Goal: Transaction & Acquisition: Purchase product/service

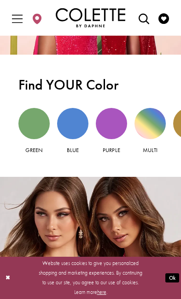
scroll to position [886, 0]
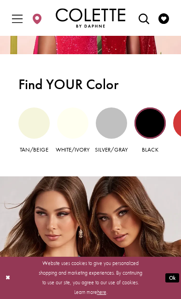
click at [160, 127] on div "Black view" at bounding box center [149, 123] width 31 height 31
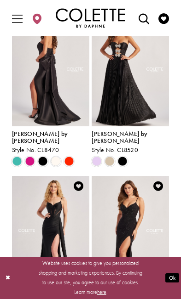
scroll to position [101, 0]
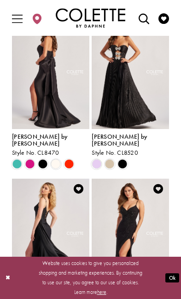
click at [121, 272] on p "Website uses cookies to give you personalized shopping and marketing experience…" at bounding box center [90, 278] width 109 height 39
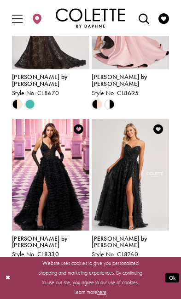
scroll to position [969, 0]
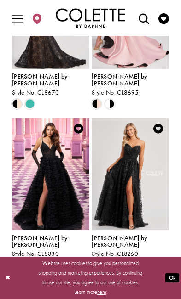
click at [123, 280] on link "Next" at bounding box center [117, 286] width 19 height 12
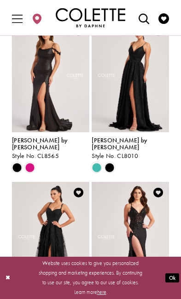
scroll to position [254, 0]
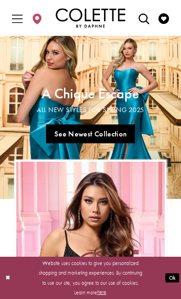
scroll to position [886, 0]
